Goal: Information Seeking & Learning: Understand process/instructions

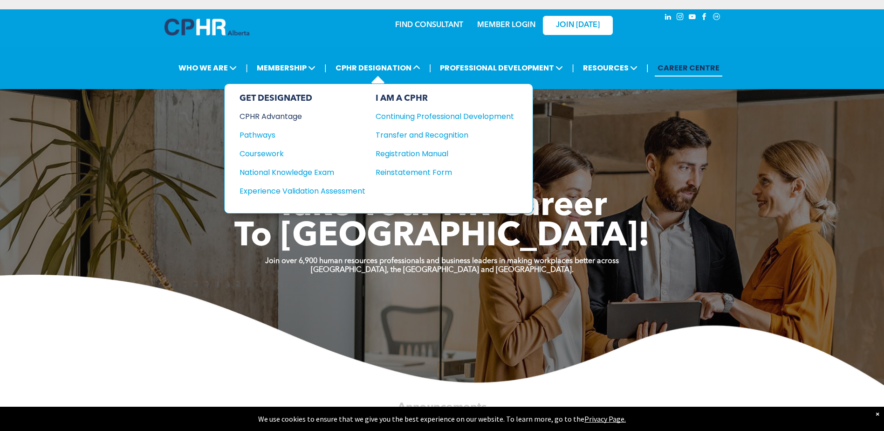
click at [309, 110] on div "CPHR Advantage" at bounding box center [296, 116] width 113 height 12
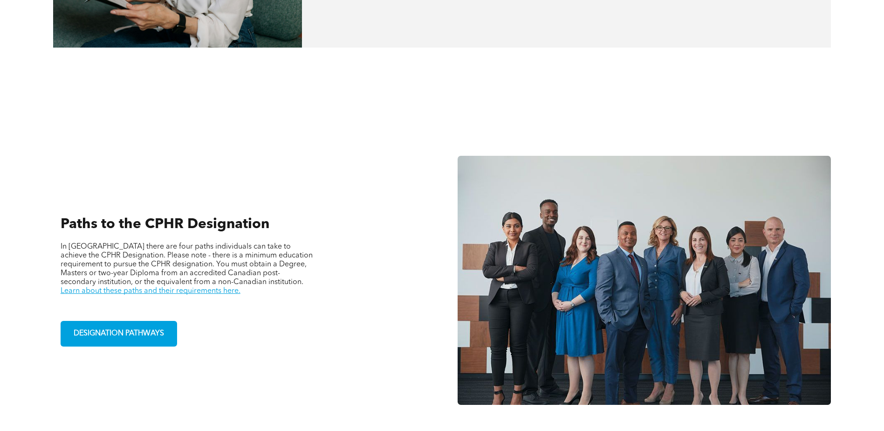
scroll to position [746, 0]
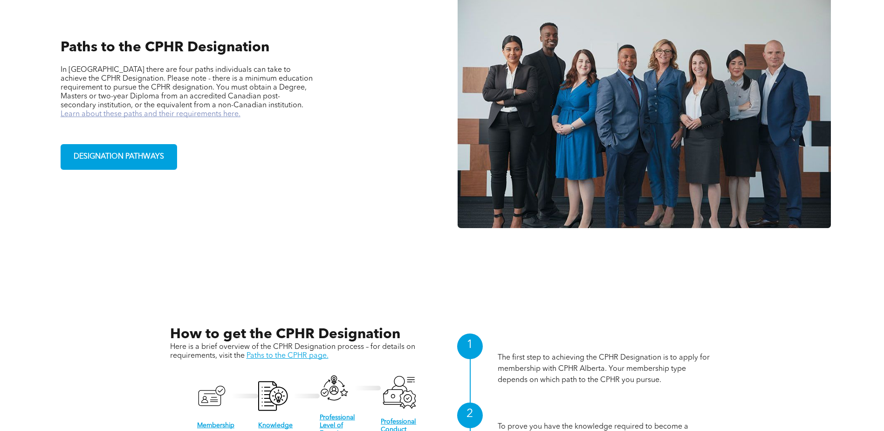
click at [241, 110] on link "Learn about these paths and their requirements here." at bounding box center [151, 113] width 180 height 7
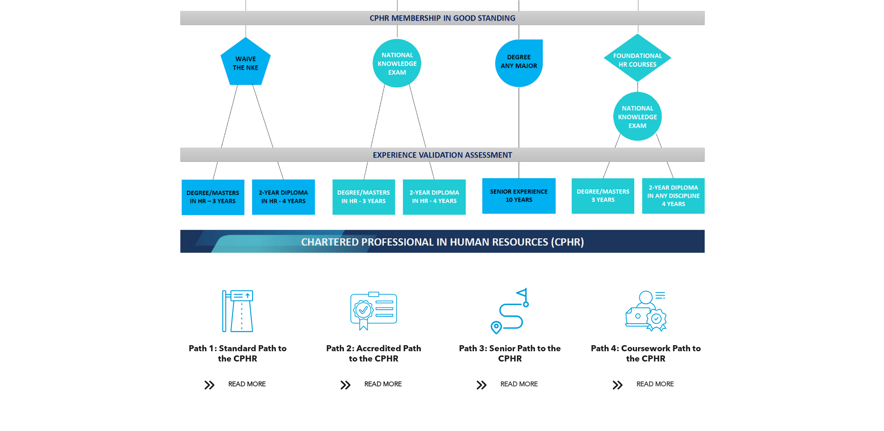
scroll to position [932, 0]
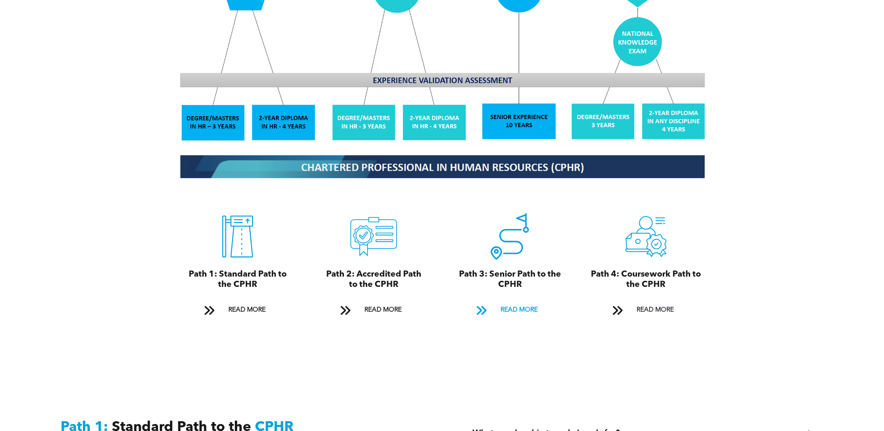
click at [523, 301] on span "READ MORE" at bounding box center [519, 309] width 44 height 17
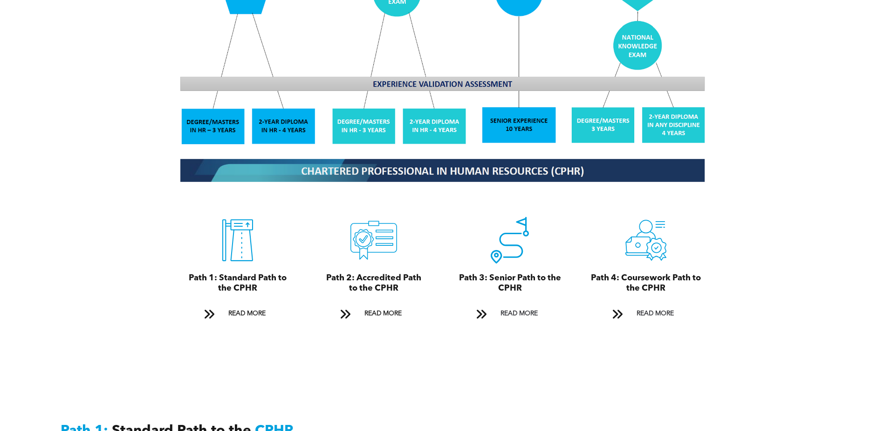
scroll to position [942, 0]
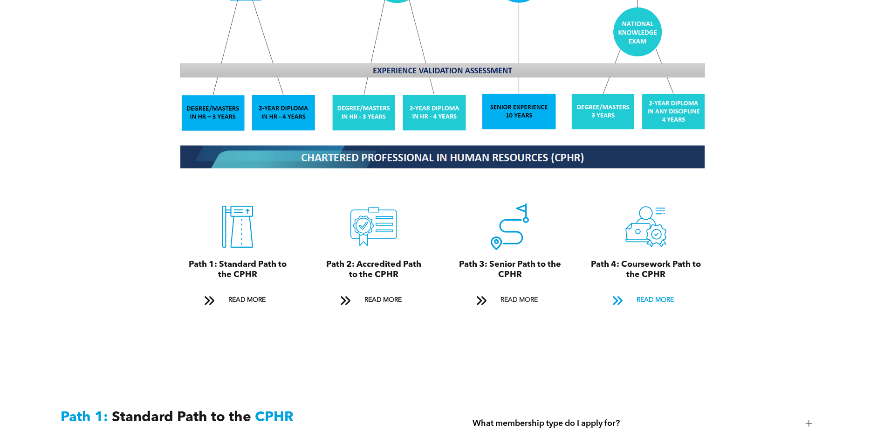
click at [654, 291] on span "READ MORE" at bounding box center [655, 299] width 44 height 17
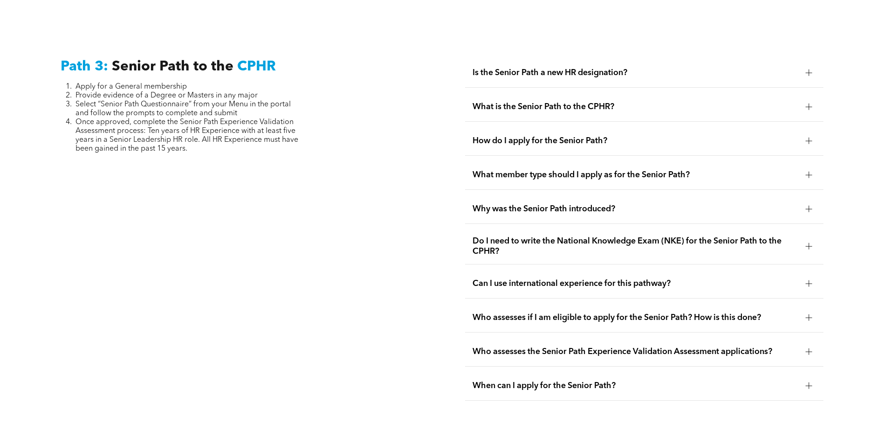
scroll to position [2767, 0]
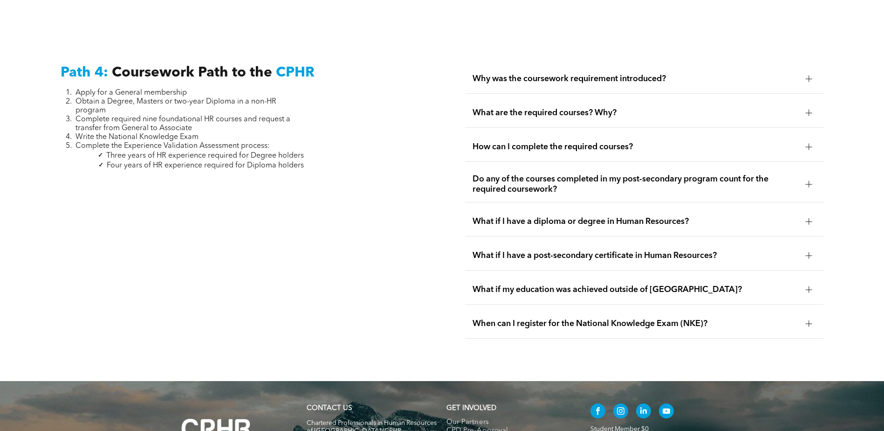
click at [576, 98] on div "What are the required courses? Why?" at bounding box center [644, 112] width 358 height 29
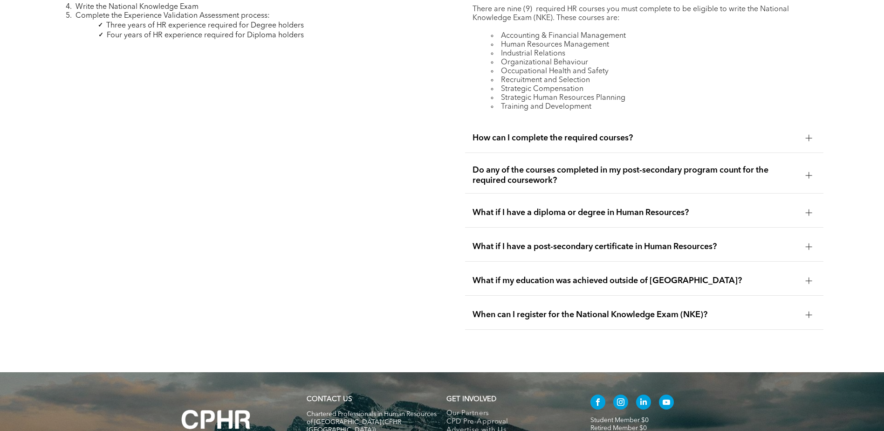
scroll to position [2907, 0]
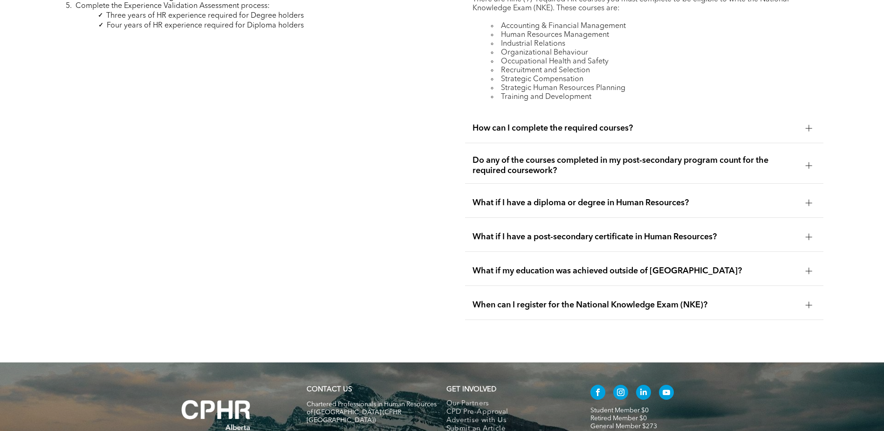
click at [529, 155] on span "Do any of the courses completed in my post-secondary program count for the requ…" at bounding box center [636, 165] width 326 height 21
